Goal: Information Seeking & Learning: Learn about a topic

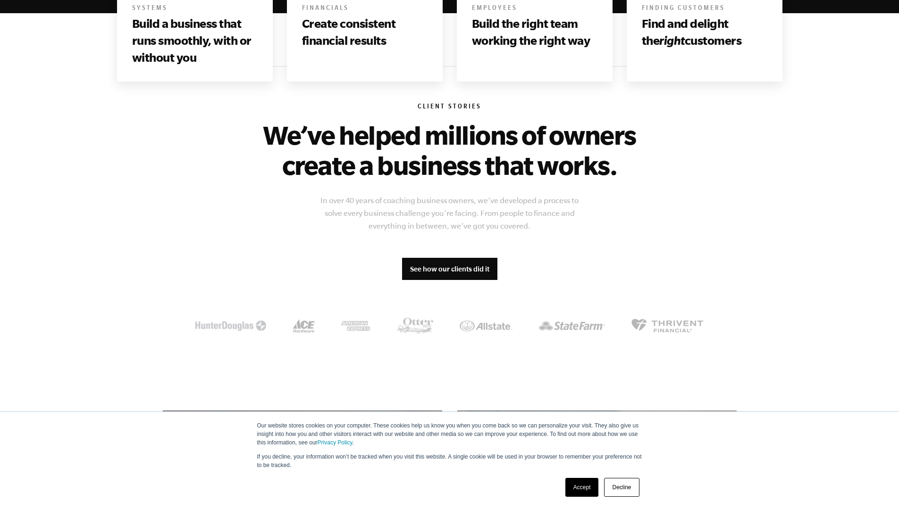
scroll to position [680, 0]
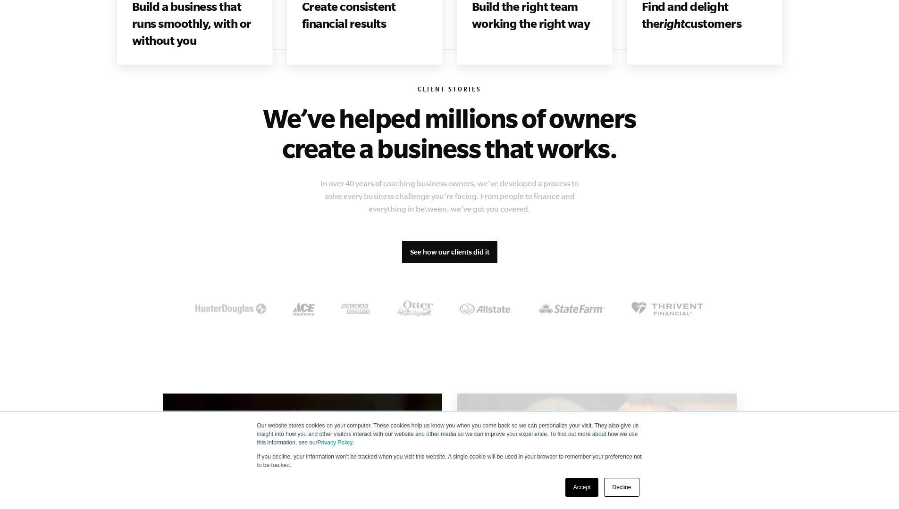
drag, startPoint x: 586, startPoint y: 489, endPoint x: 594, endPoint y: 483, distance: 10.1
click at [585, 489] on link "Accept" at bounding box center [581, 487] width 33 height 19
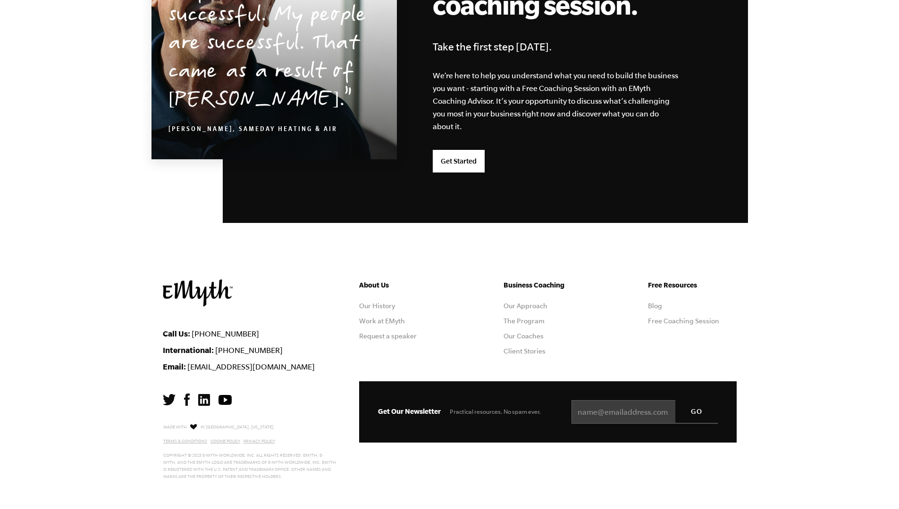
scroll to position [2398, 0]
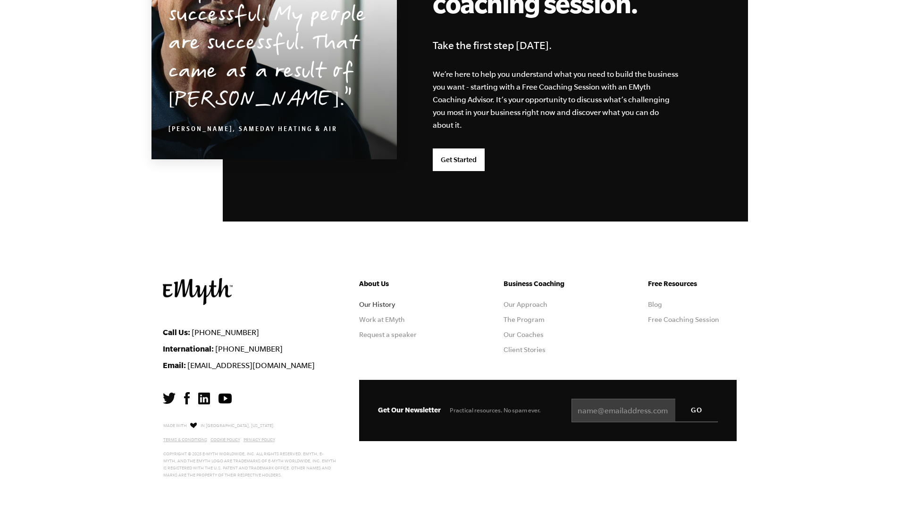
click at [371, 302] on link "Our History" at bounding box center [377, 305] width 36 height 8
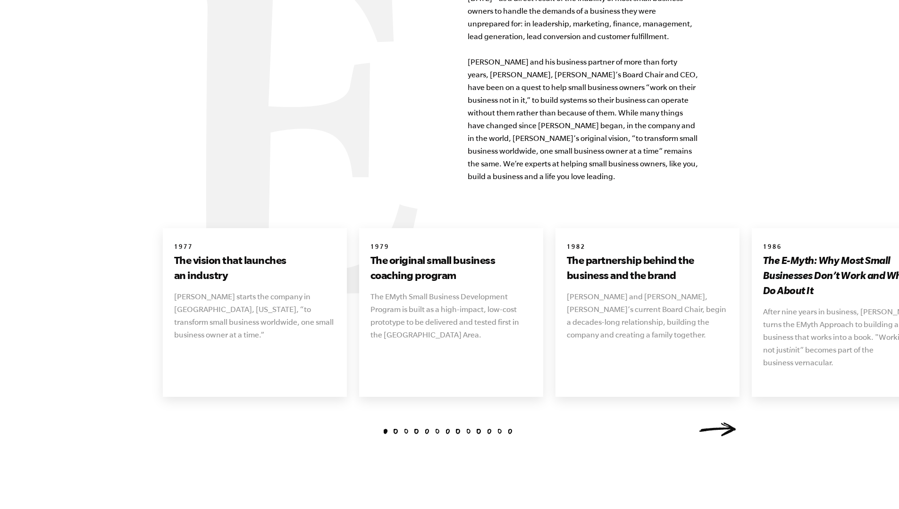
scroll to position [1009, 0]
click at [394, 254] on h3 "The original small business coaching program" at bounding box center [450, 269] width 161 height 30
click at [721, 424] on link "Next" at bounding box center [718, 431] width 38 height 14
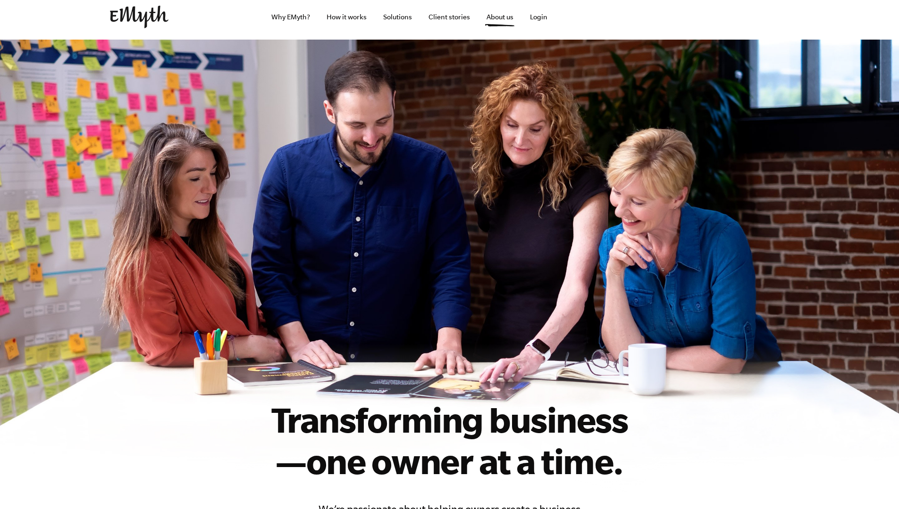
scroll to position [0, 0]
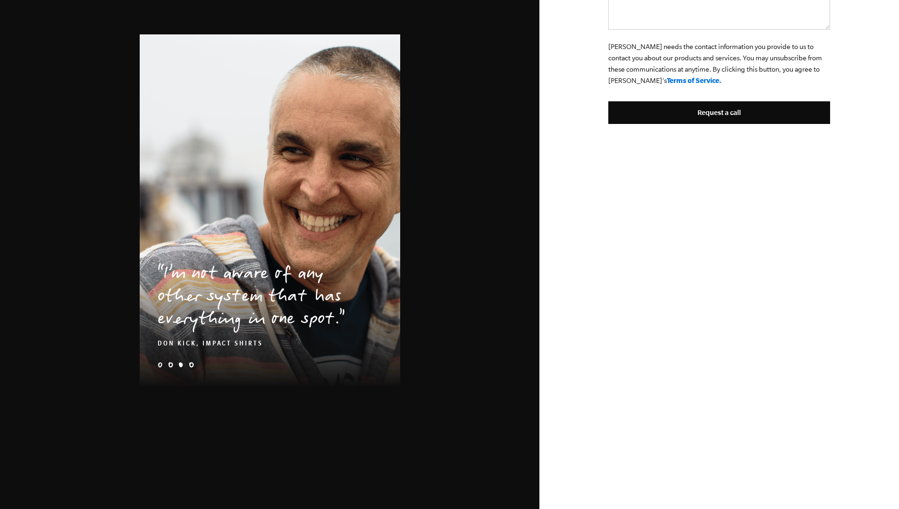
scroll to position [547, 0]
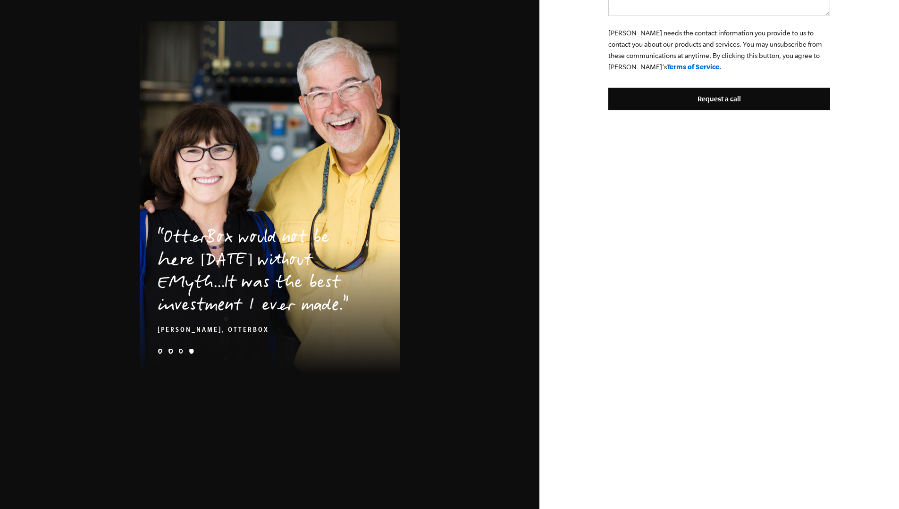
click at [358, 330] on blockquote "OtterBox would not be here today without EMyth...It was the best investment I e…" at bounding box center [270, 272] width 260 height 126
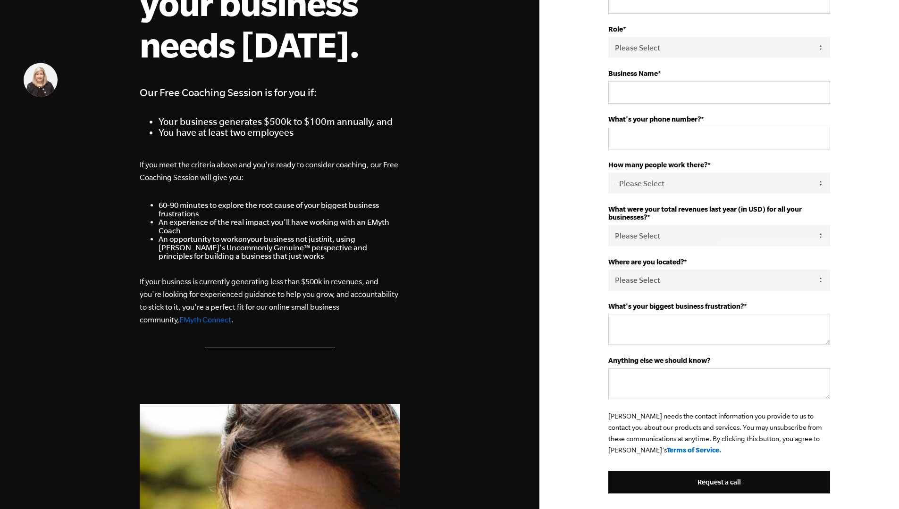
scroll to position [165, 0]
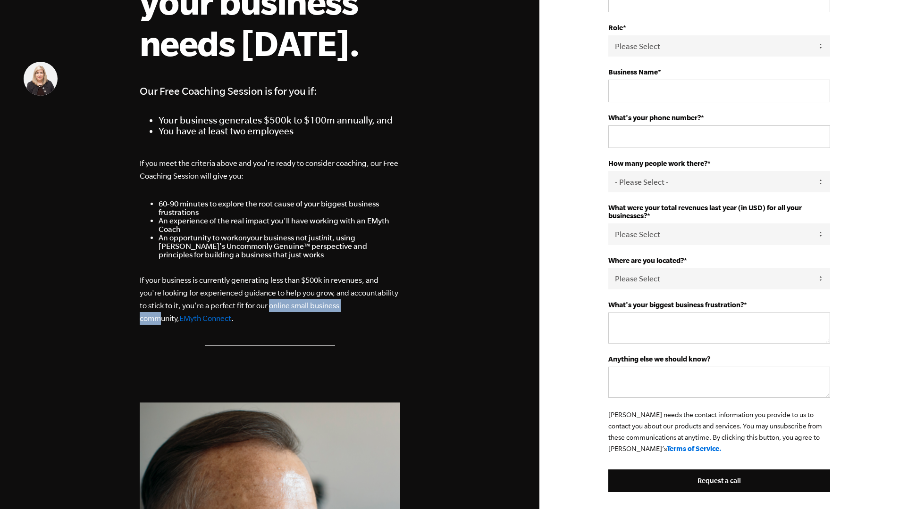
drag, startPoint x: 270, startPoint y: 308, endPoint x: 361, endPoint y: 307, distance: 91.5
click at [361, 307] on p "If your business is currently generating less than $500k in revenues, and you'r…" at bounding box center [270, 299] width 260 height 51
click at [325, 326] on div "Get the help your business needs today. Our Free Coaching Session is for you if…" at bounding box center [270, 142] width 260 height 407
click at [179, 320] on link "EMyth Connect" at bounding box center [205, 318] width 52 height 8
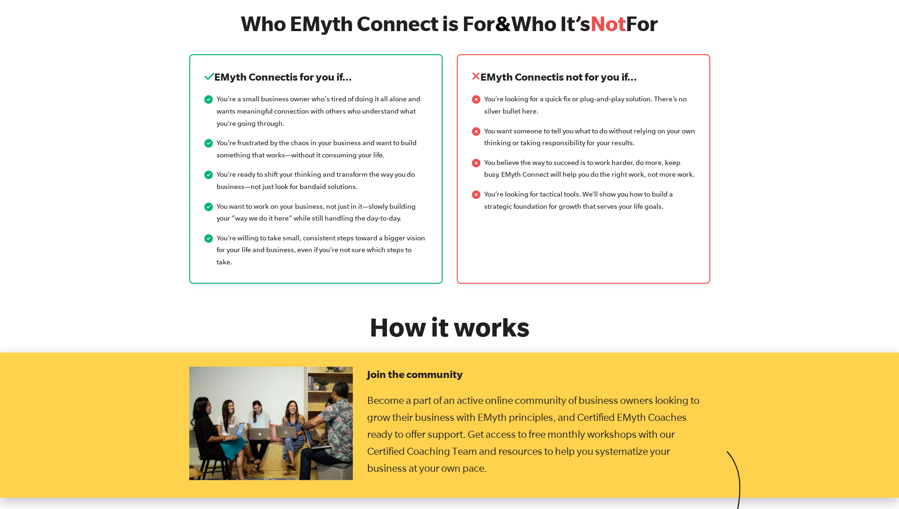
scroll to position [1169, 0]
